Goal: Task Accomplishment & Management: Use online tool/utility

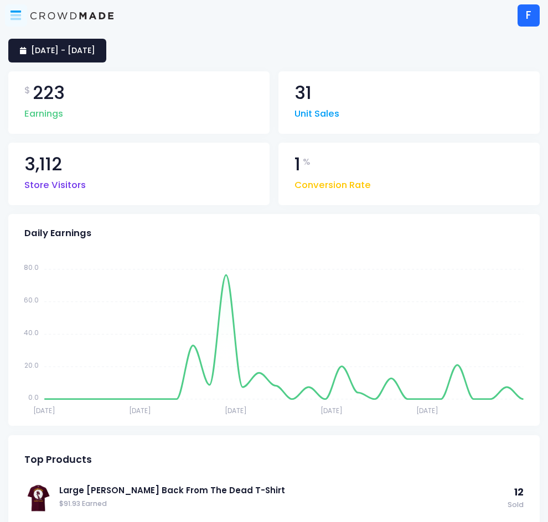
click at [17, 14] on icon at bounding box center [16, 17] width 11 height 6
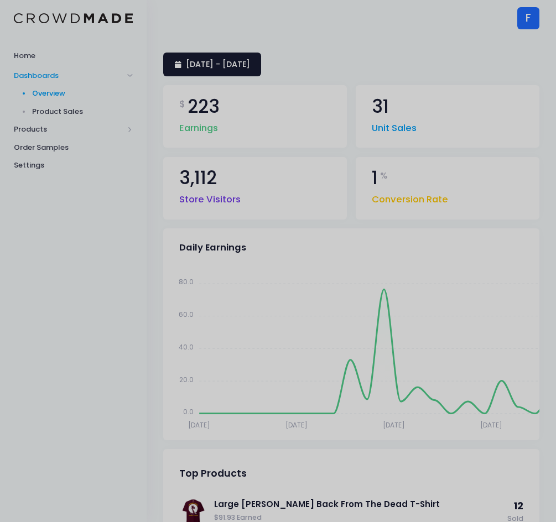
click at [8, 141] on div at bounding box center [278, 261] width 556 height 522
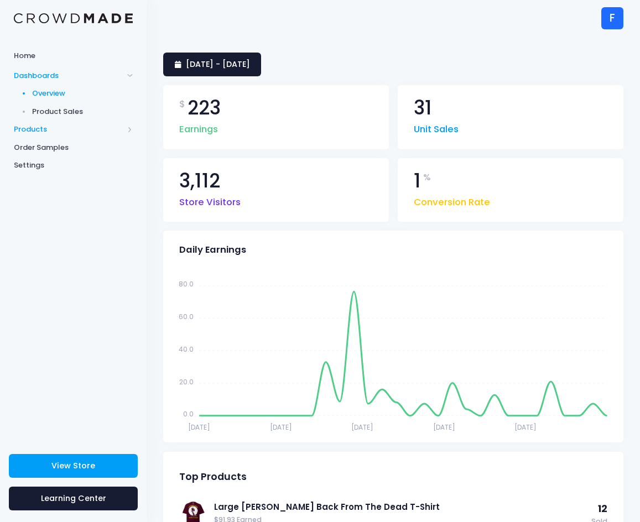
click at [34, 129] on span "Products" at bounding box center [69, 129] width 110 height 11
click at [51, 127] on span "Product Editor" at bounding box center [82, 129] width 101 height 11
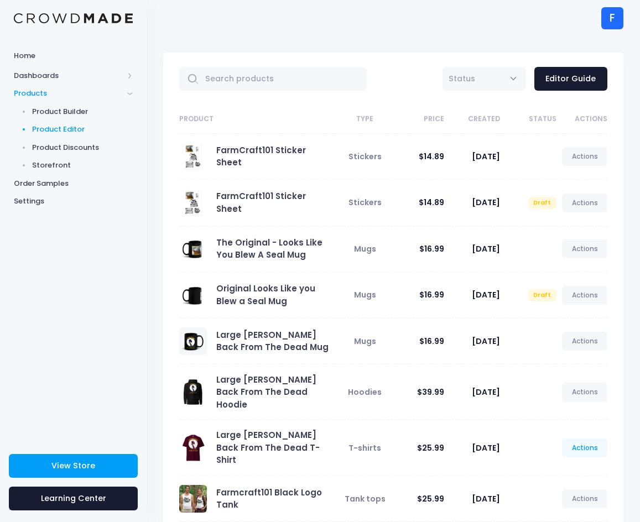
click at [578, 439] on link "Actions" at bounding box center [584, 448] width 45 height 19
click at [563, 464] on link "Edit" at bounding box center [573, 459] width 59 height 19
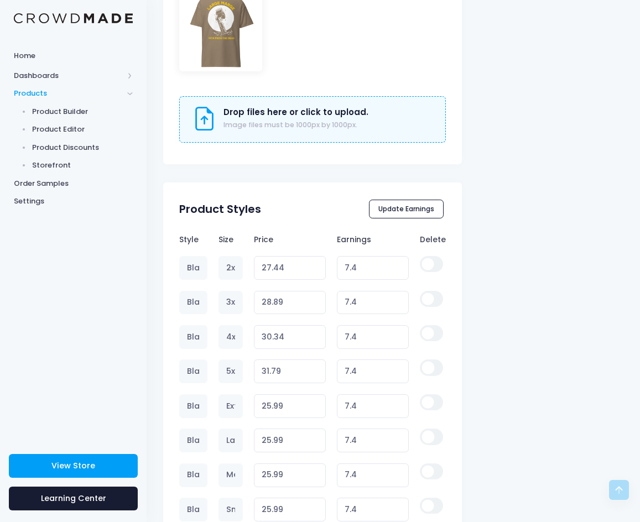
scroll to position [968, 0]
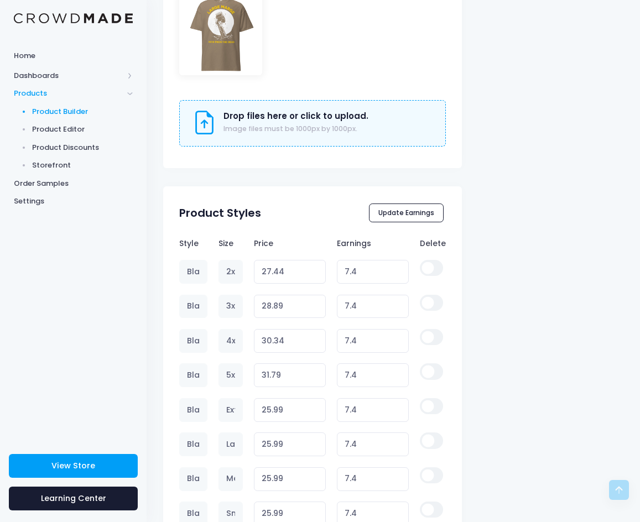
click at [66, 113] on span "Product Builder" at bounding box center [82, 111] width 101 height 11
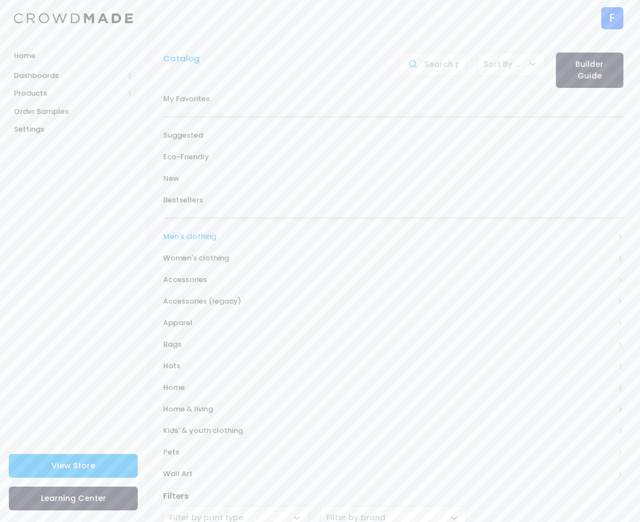
click at [179, 233] on span "Men's clothing" at bounding box center [388, 236] width 451 height 11
click at [200, 322] on span "All shirts" at bounding box center [391, 323] width 420 height 11
click at [189, 382] on span "T-shirts" at bounding box center [398, 387] width 424 height 11
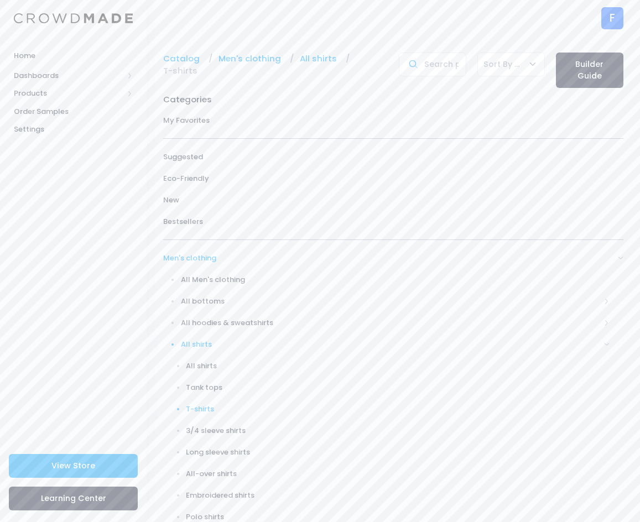
click at [206, 404] on span "T-shirts" at bounding box center [398, 409] width 424 height 11
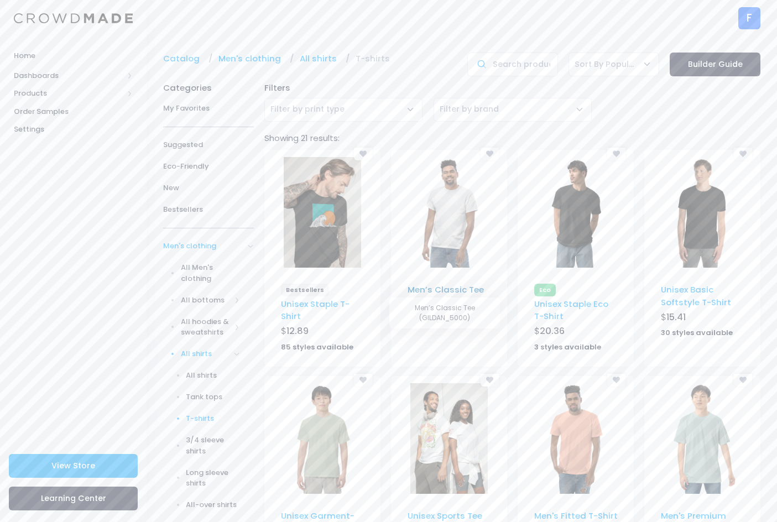
click at [452, 288] on link "Men’s Classic Tee" at bounding box center [446, 290] width 76 height 12
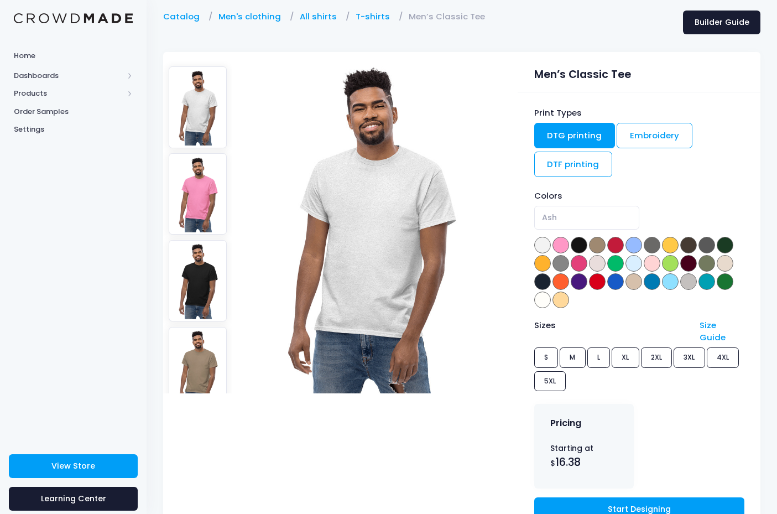
scroll to position [44, 0]
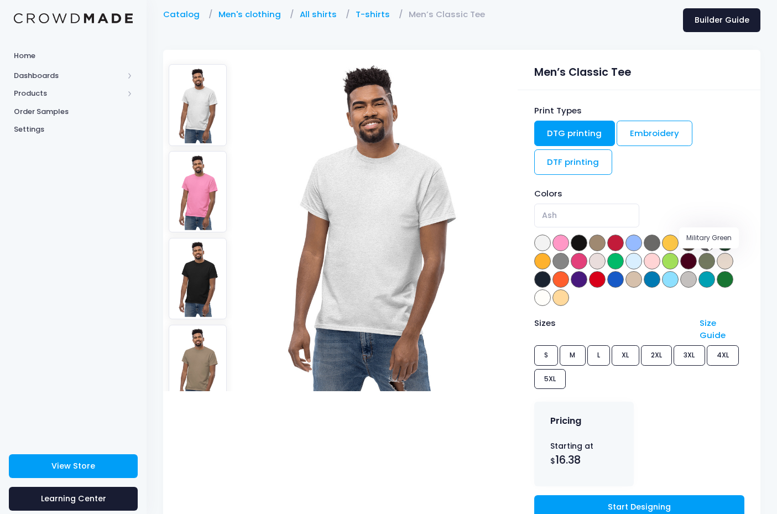
click at [707, 263] on span at bounding box center [707, 261] width 17 height 17
select select "Military Green"
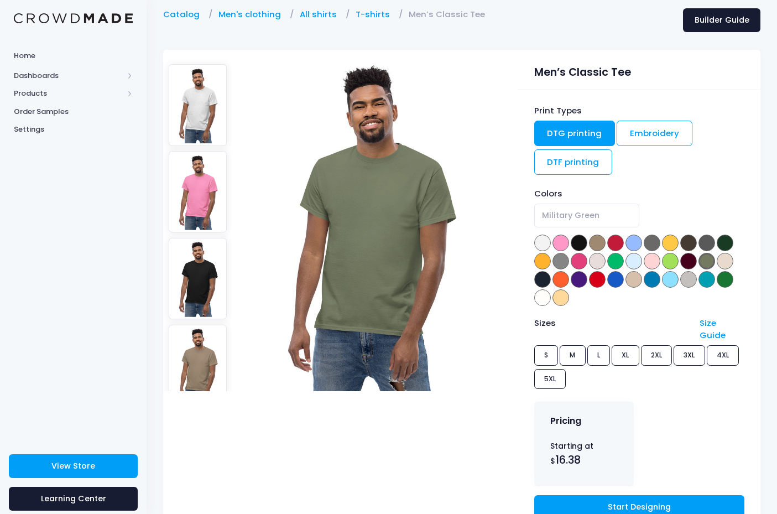
click at [604, 346] on div "Sizes Size Guide S M L XL 2XL 3XL 4XL 5XL" at bounding box center [640, 355] width 210 height 76
click at [602, 341] on div "Sizes Size Guide S M L XL 2XL 3XL 4XL 5XL" at bounding box center [640, 355] width 210 height 76
